Goal: Complete application form

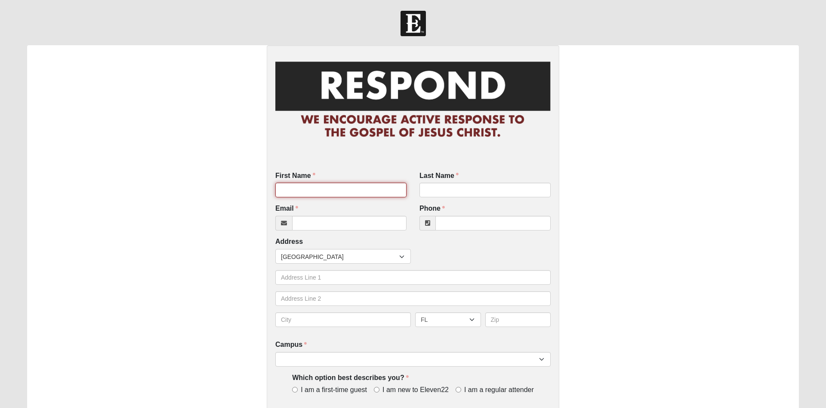
click at [319, 190] on input "First Name" at bounding box center [340, 190] width 131 height 15
type input "[PERSON_NAME]"
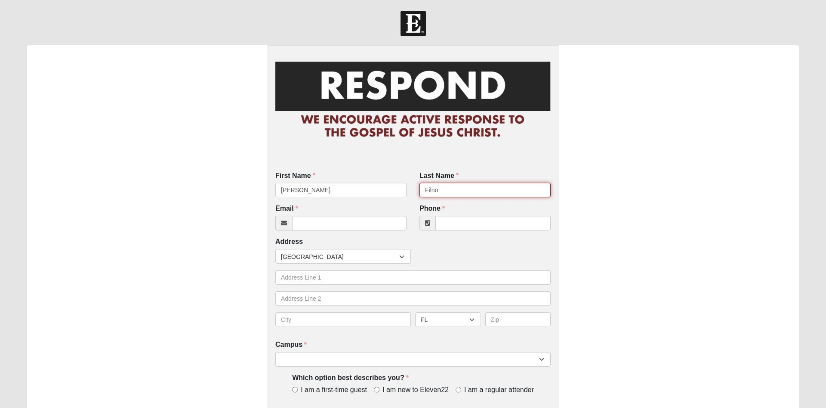
type input "Filno"
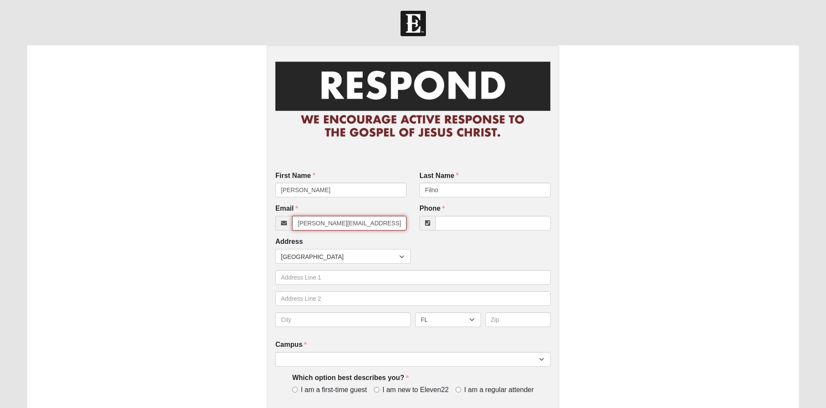
type input "[PERSON_NAME][EMAIL_ADDRESS][PERSON_NAME][DOMAIN_NAME]"
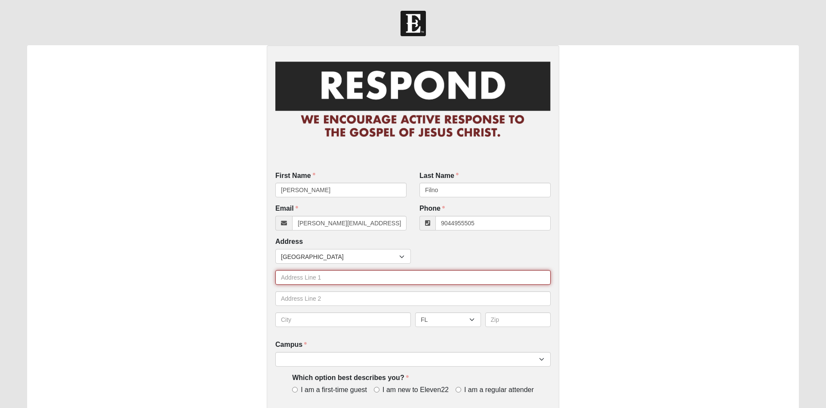
type input "[PHONE_NUMBER]"
type input "[STREET_ADDRESS]"
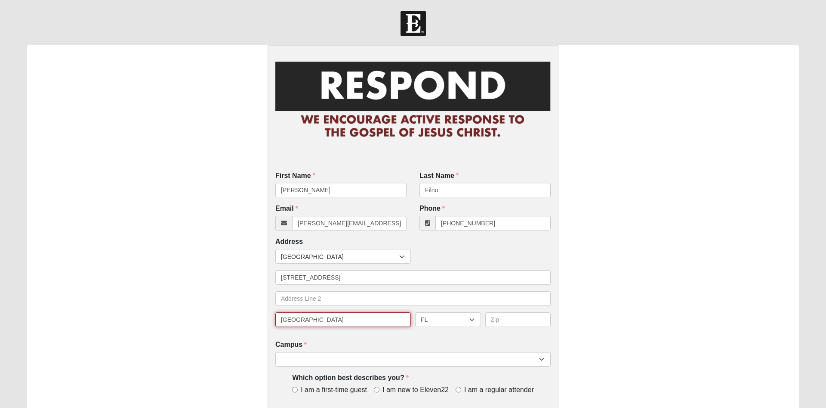
type input "[GEOGRAPHIC_DATA]"
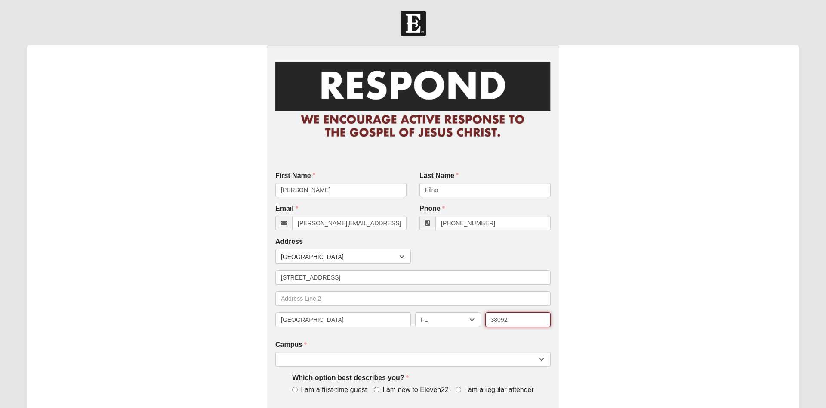
type input "38092"
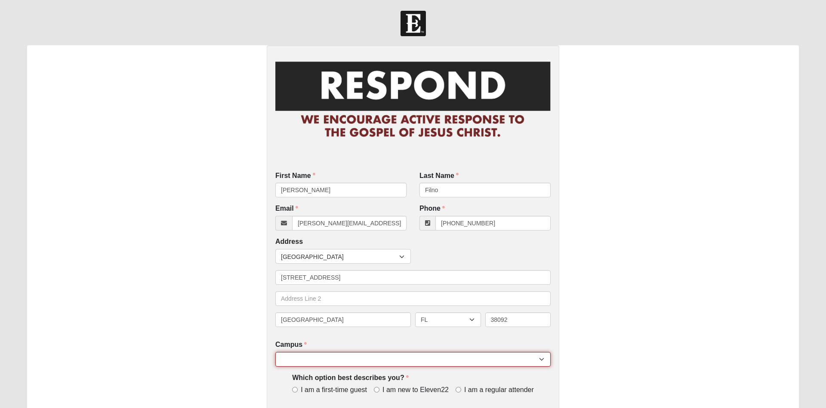
click at [275, 352] on select "[GEOGRAPHIC_DATA] [GEOGRAPHIC_DATA] (Coming Soon) Eleven22 Online [PERSON_NAME]…" at bounding box center [412, 359] width 275 height 15
select select "11"
click option "St. [PERSON_NAME]" at bounding box center [0, 0] width 0 height 0
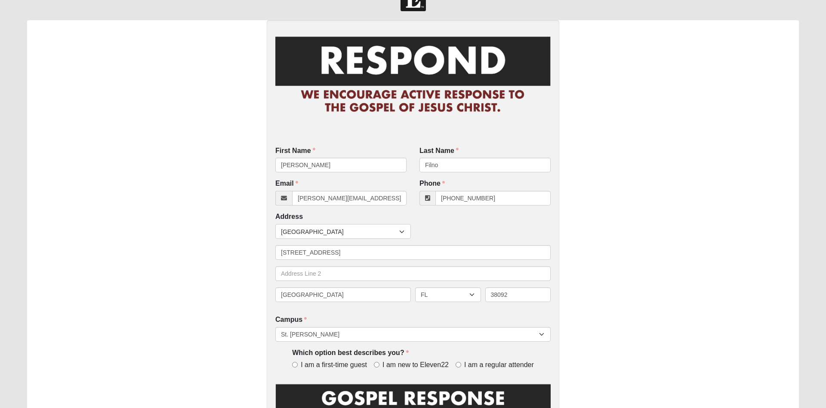
scroll to position [41, 0]
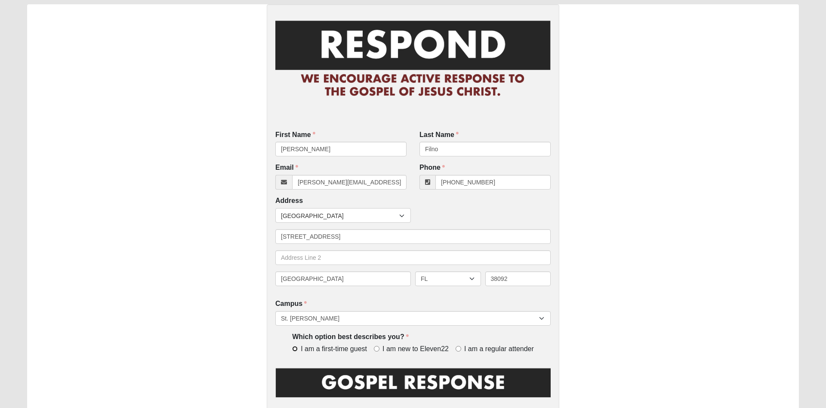
click at [298, 350] on input "I am a first-time guest" at bounding box center [295, 349] width 6 height 6
radio input "true"
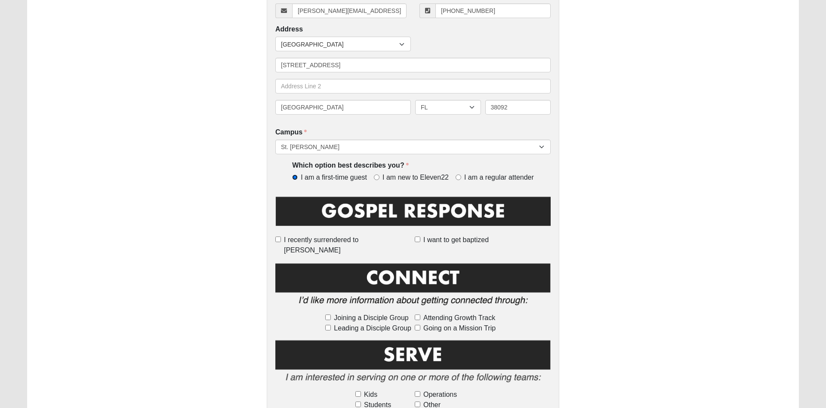
scroll to position [217, 0]
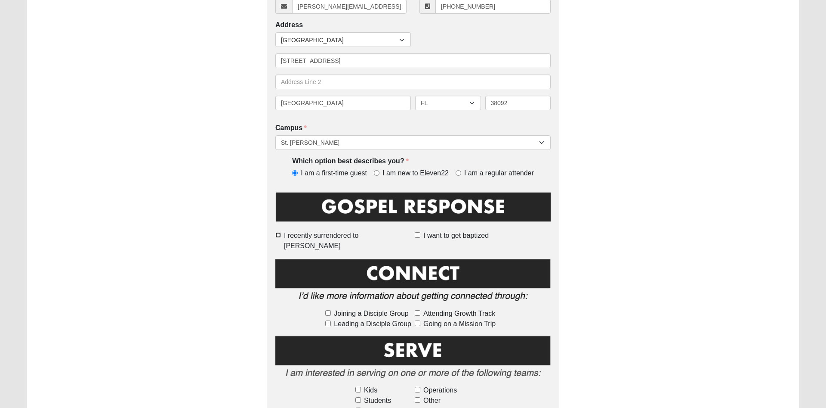
click at [281, 238] on input "I recently surrendered to [PERSON_NAME]" at bounding box center [278, 235] width 6 height 6
checkbox input "true"
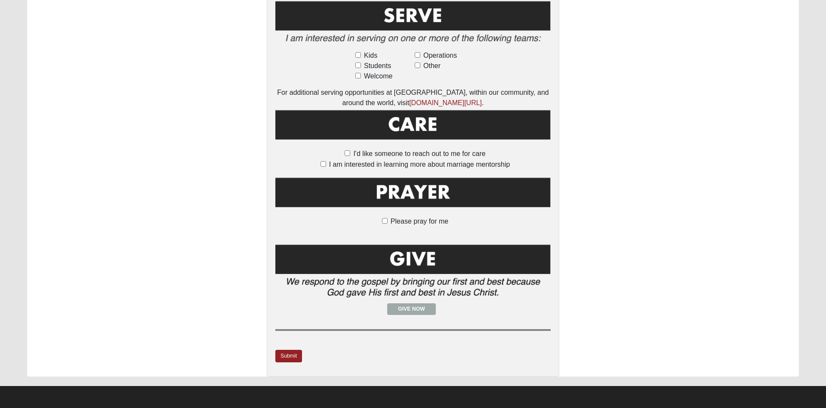
scroll to position [593, 0]
click at [286, 357] on link "Submit" at bounding box center [288, 356] width 27 height 12
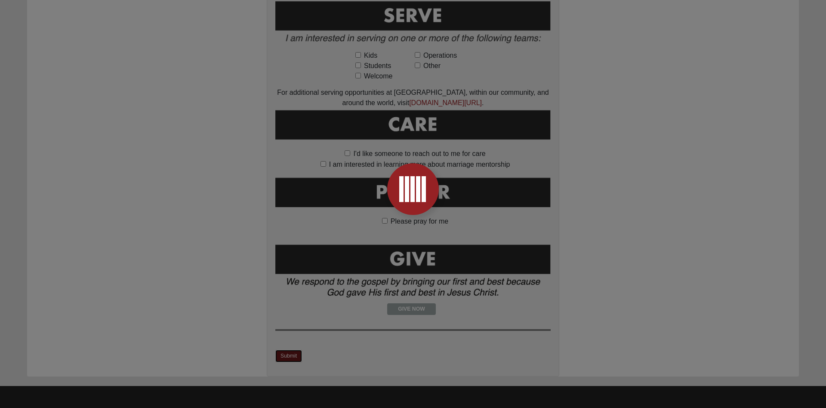
scroll to position [0, 0]
